Goal: Information Seeking & Learning: Learn about a topic

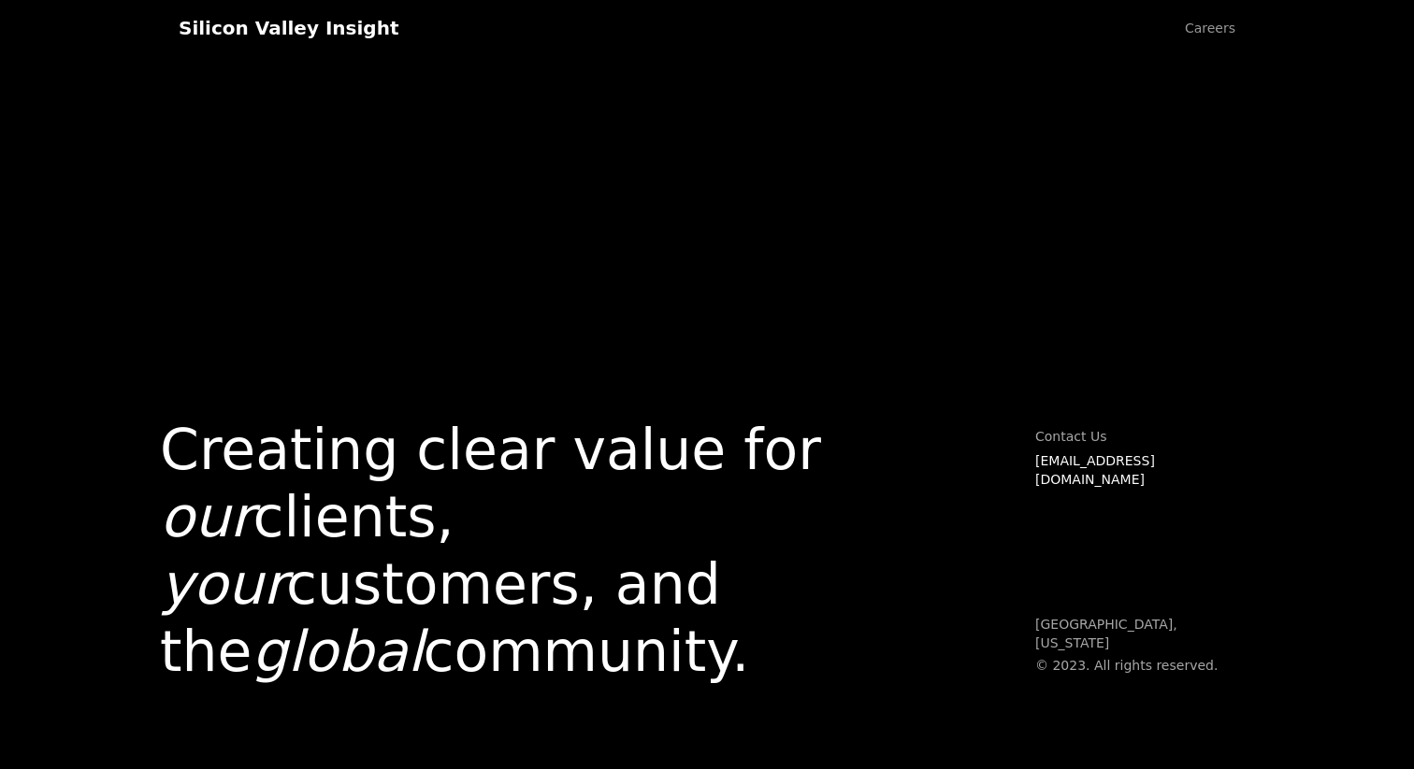
click at [1193, 24] on link "Careers" at bounding box center [1210, 28] width 88 height 56
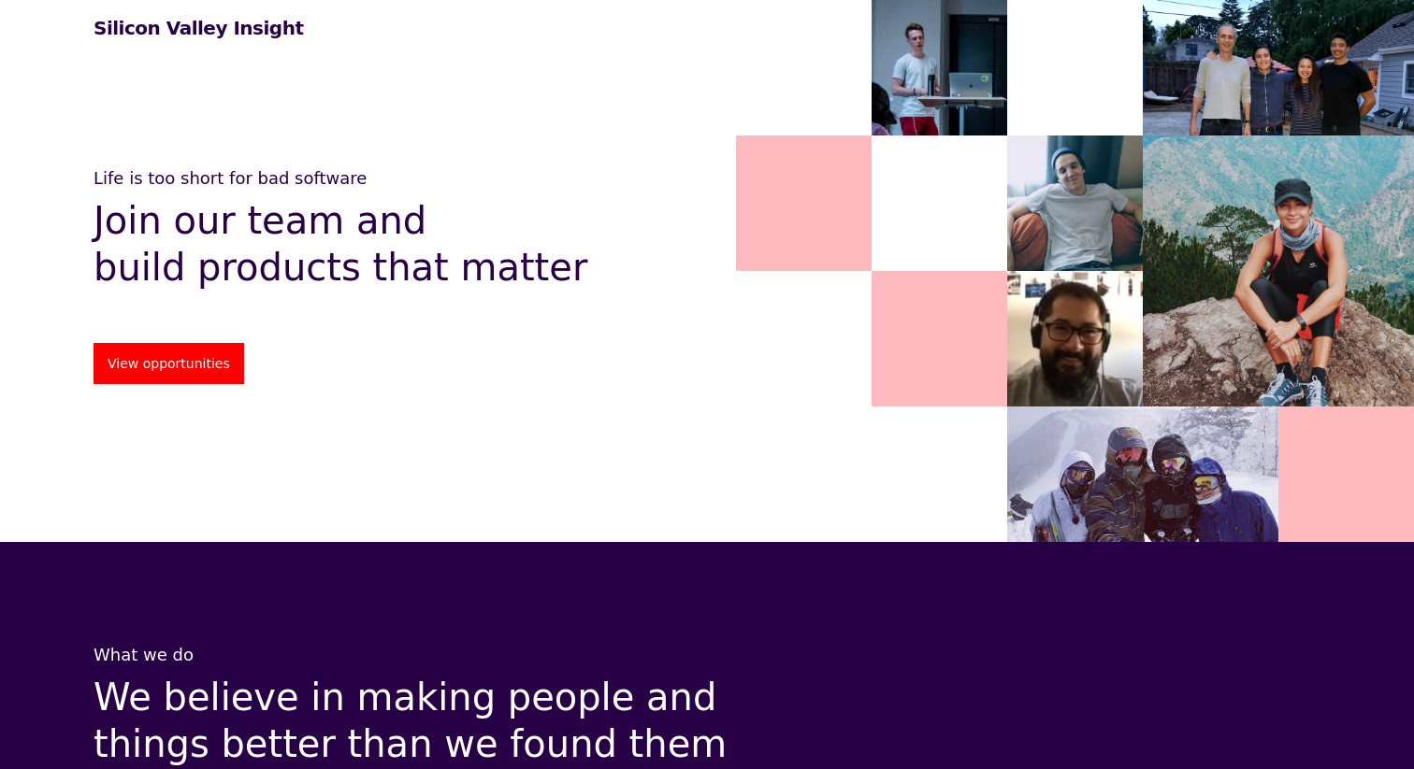
click at [195, 377] on link "View opportunities" at bounding box center [168, 363] width 151 height 41
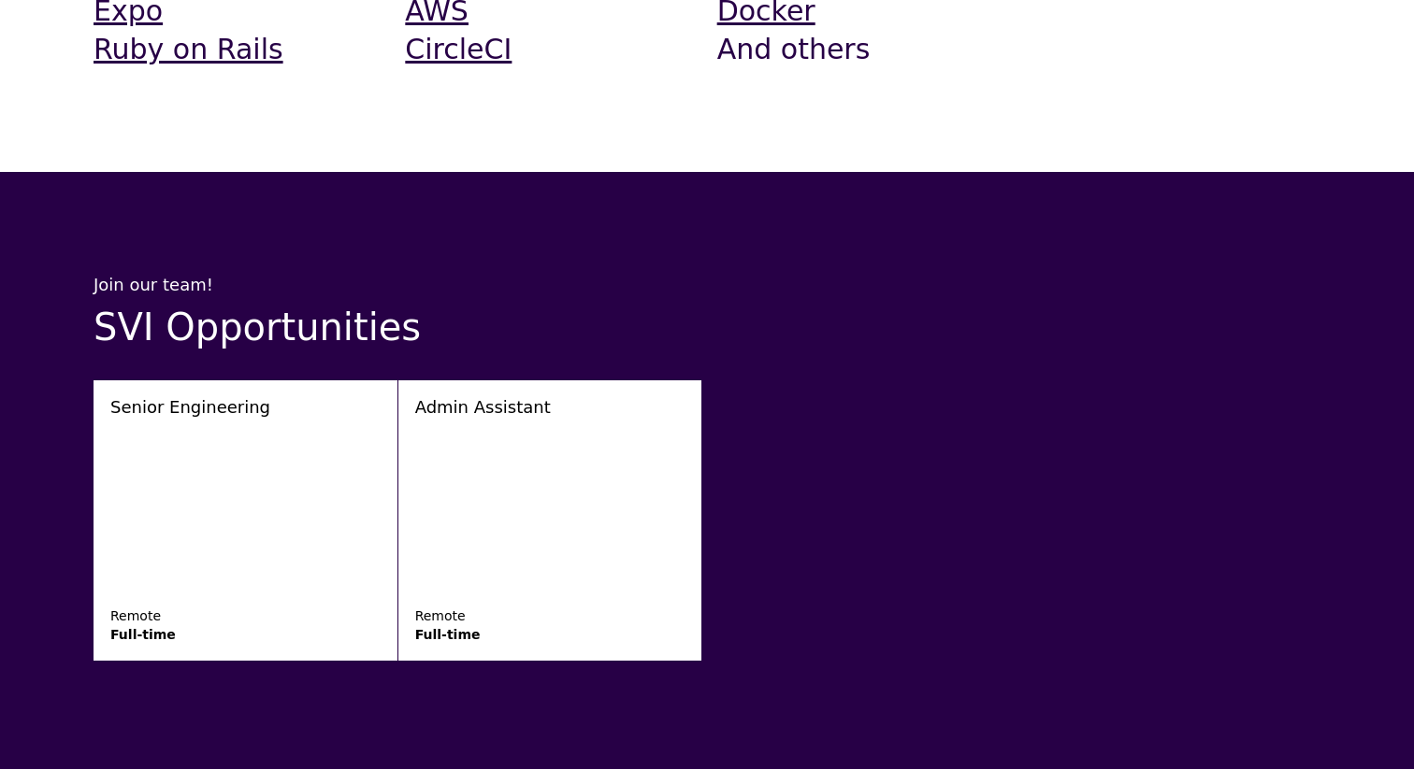
scroll to position [2821, 0]
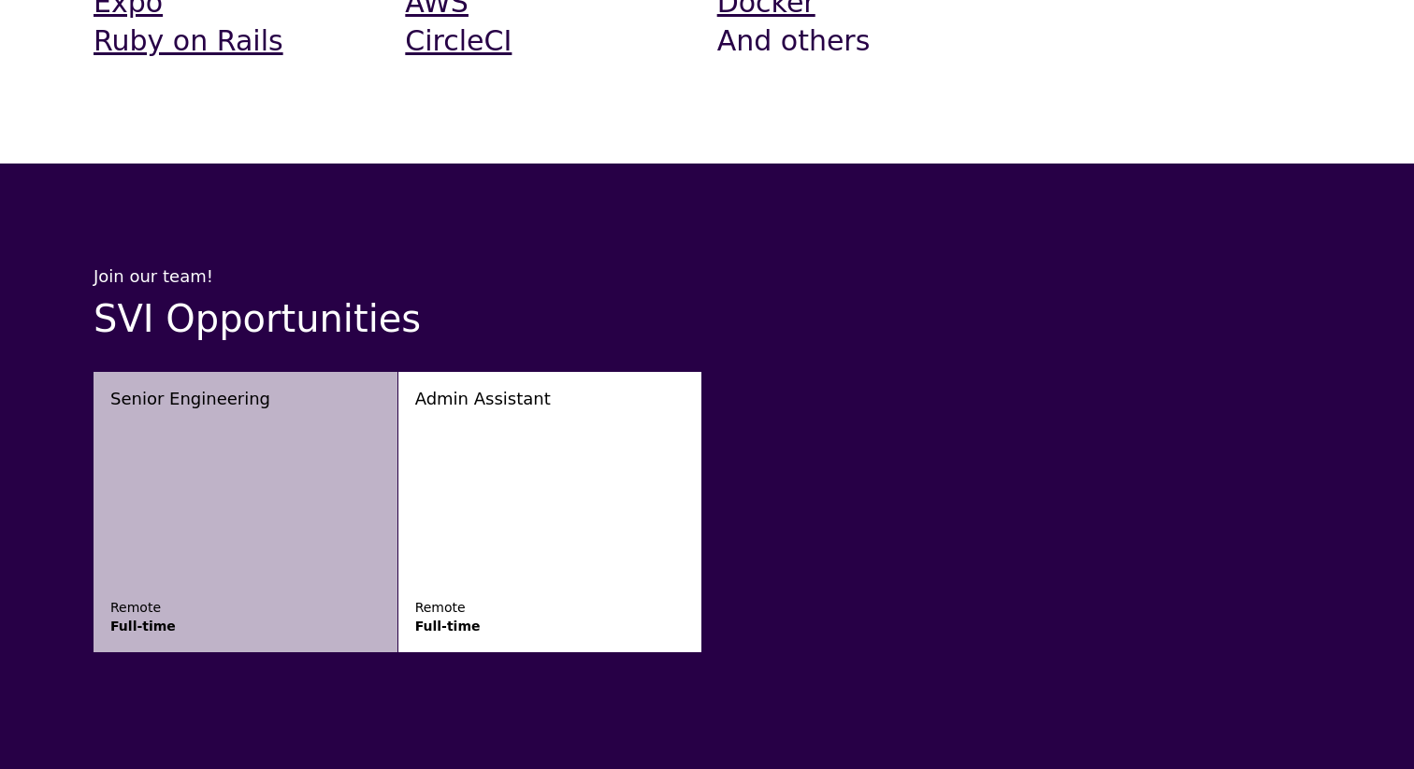
click at [209, 376] on link "Senior Engineering Remote Full-time" at bounding box center [245, 512] width 304 height 280
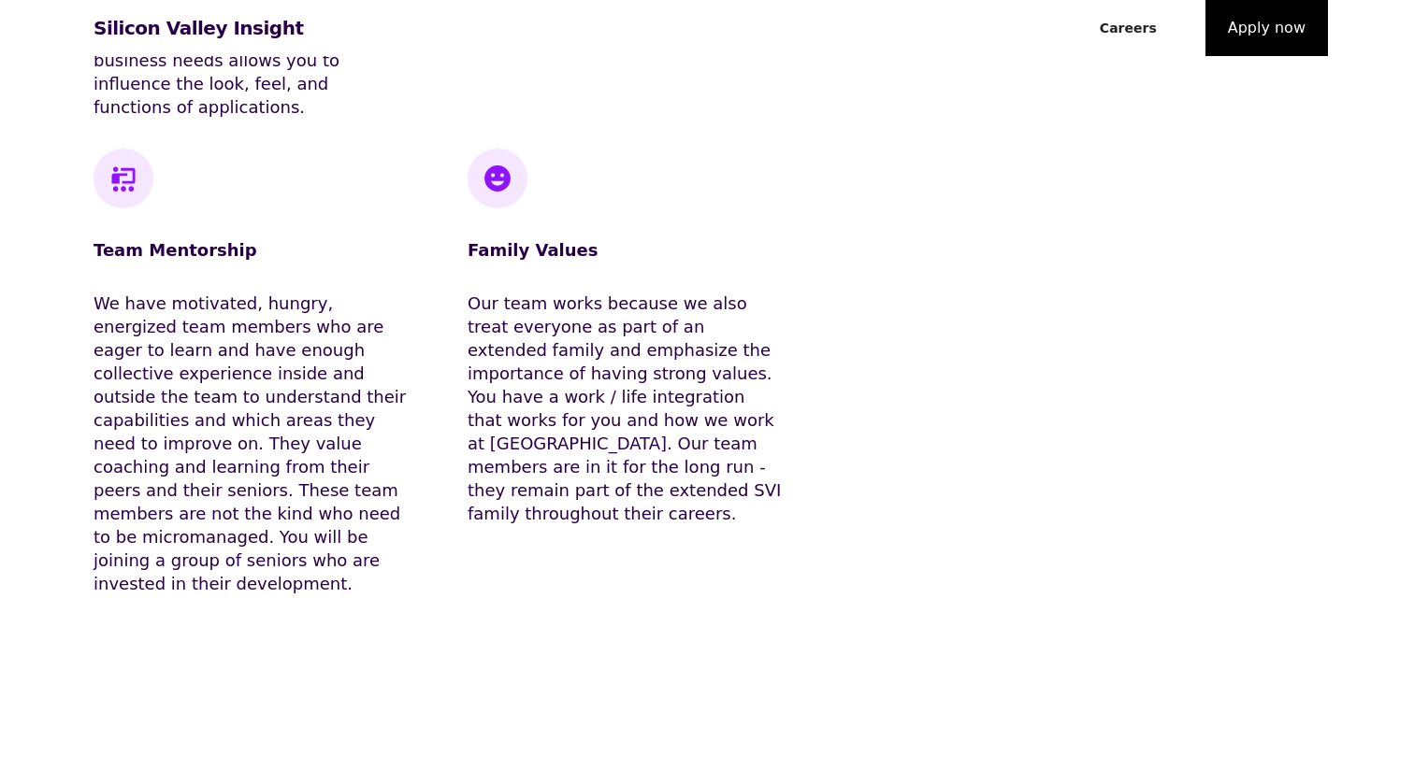
scroll to position [1341, 0]
